Goal: Obtain resource: Obtain resource

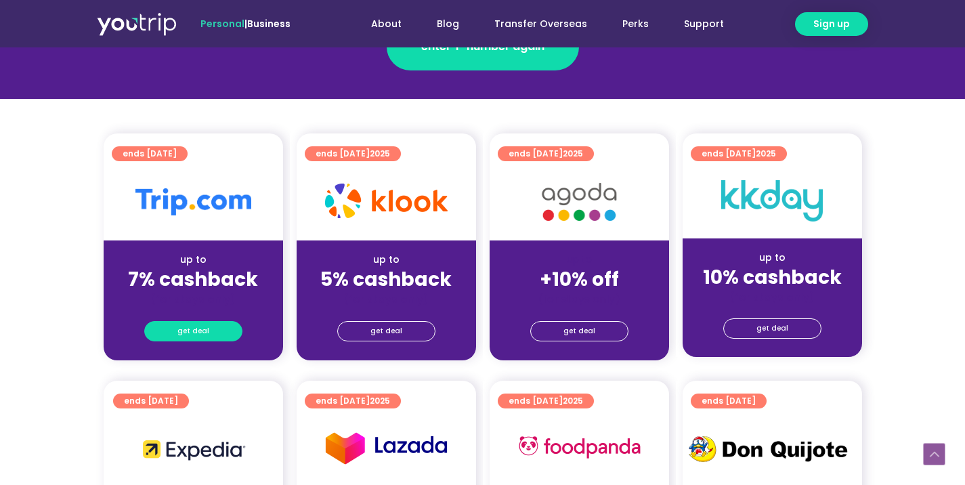
click at [204, 341] on span "get deal" at bounding box center [193, 331] width 32 height 19
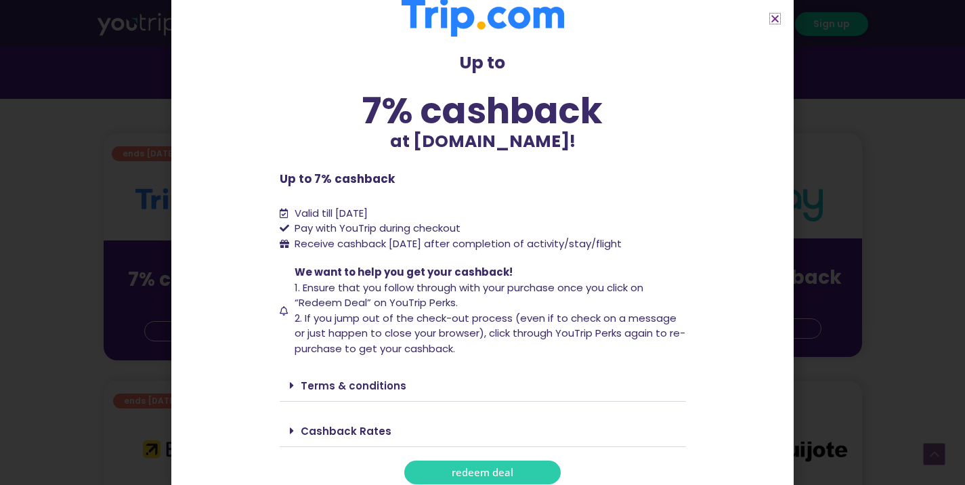
scroll to position [32, 0]
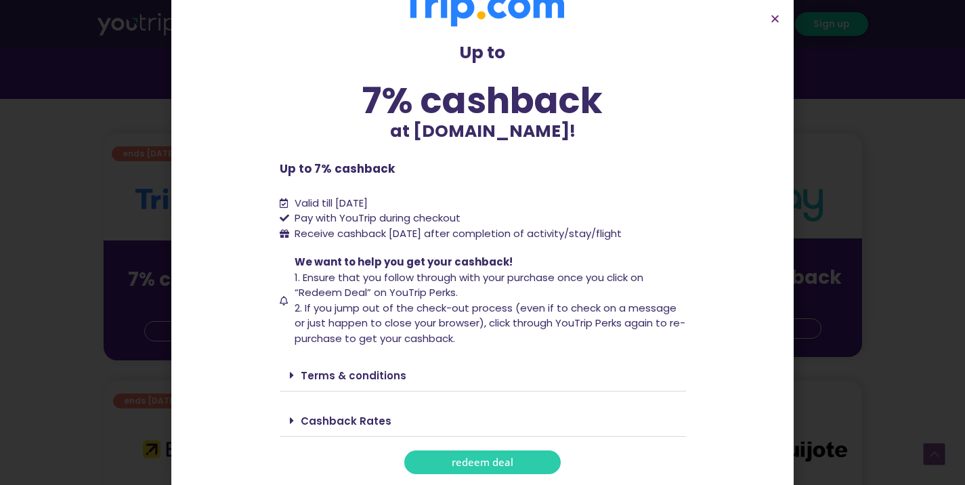
click at [460, 466] on span "redeem deal" at bounding box center [483, 462] width 62 height 10
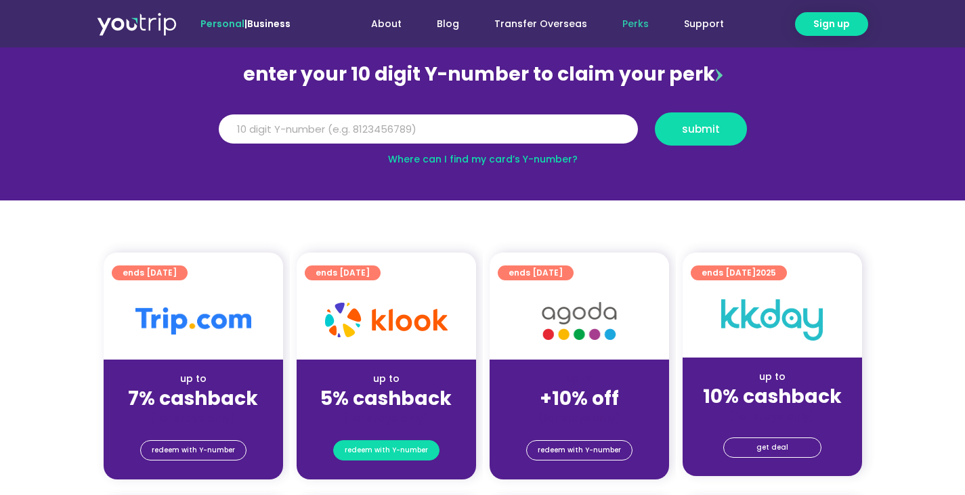
click at [413, 453] on span "redeem with Y-number" at bounding box center [386, 450] width 83 height 19
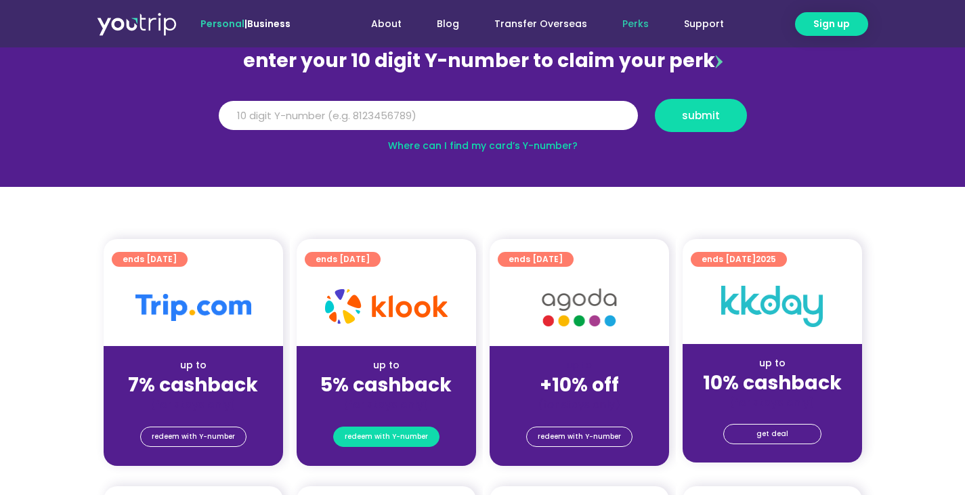
click at [418, 441] on span "redeem with Y-number" at bounding box center [386, 436] width 83 height 19
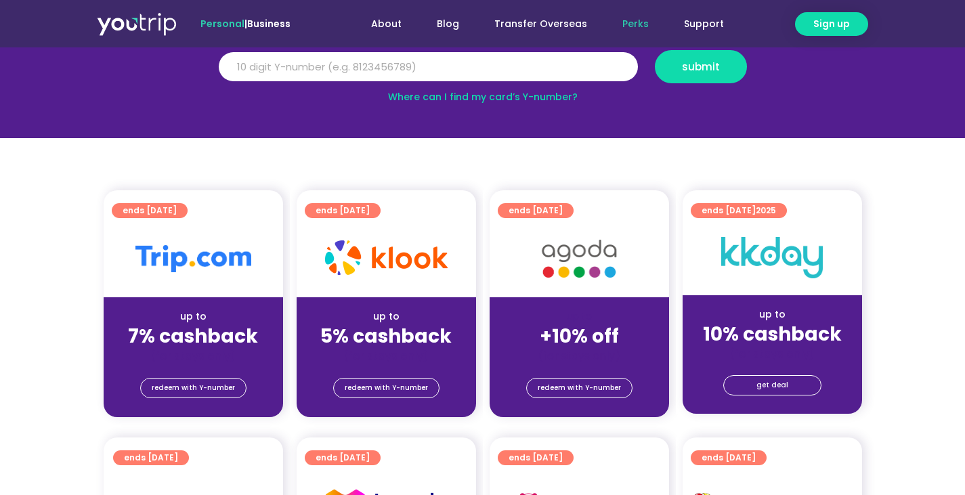
scroll to position [203, 0]
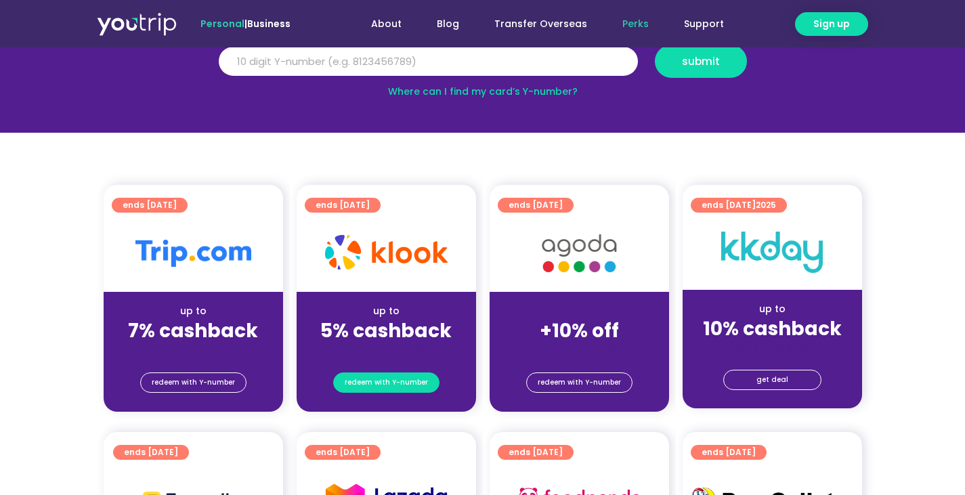
click at [389, 384] on span "redeem with Y-number" at bounding box center [386, 382] width 83 height 19
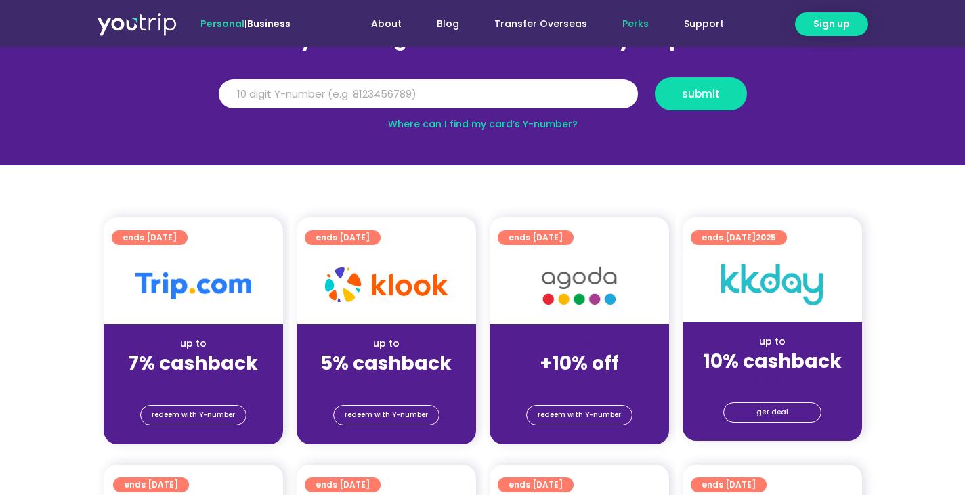
scroll to position [149, 0]
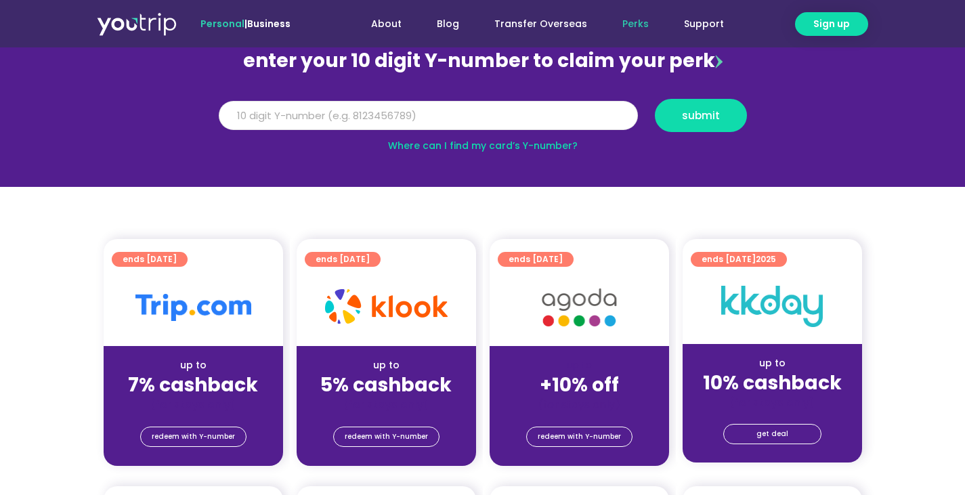
click at [372, 127] on input "Y Number" at bounding box center [428, 116] width 419 height 30
click at [377, 119] on input "Y Number" at bounding box center [428, 116] width 419 height 30
